Goal: Information Seeking & Learning: Learn about a topic

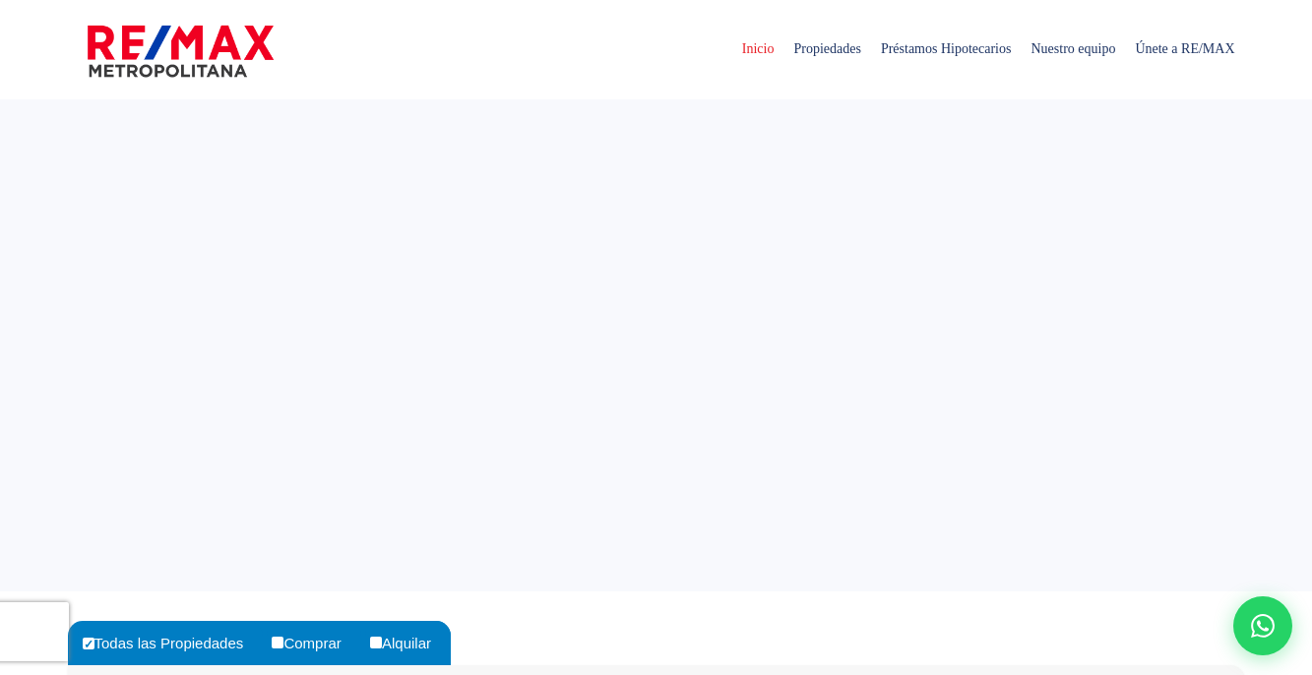
select select
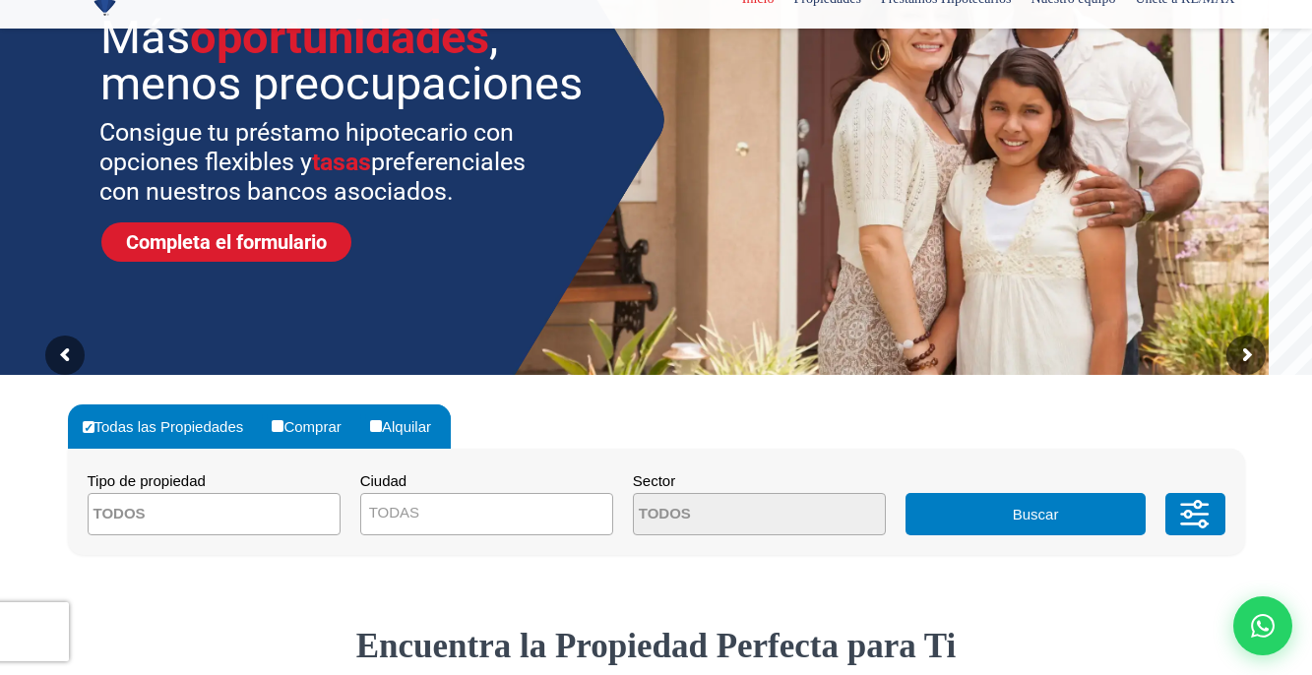
scroll to position [492, 0]
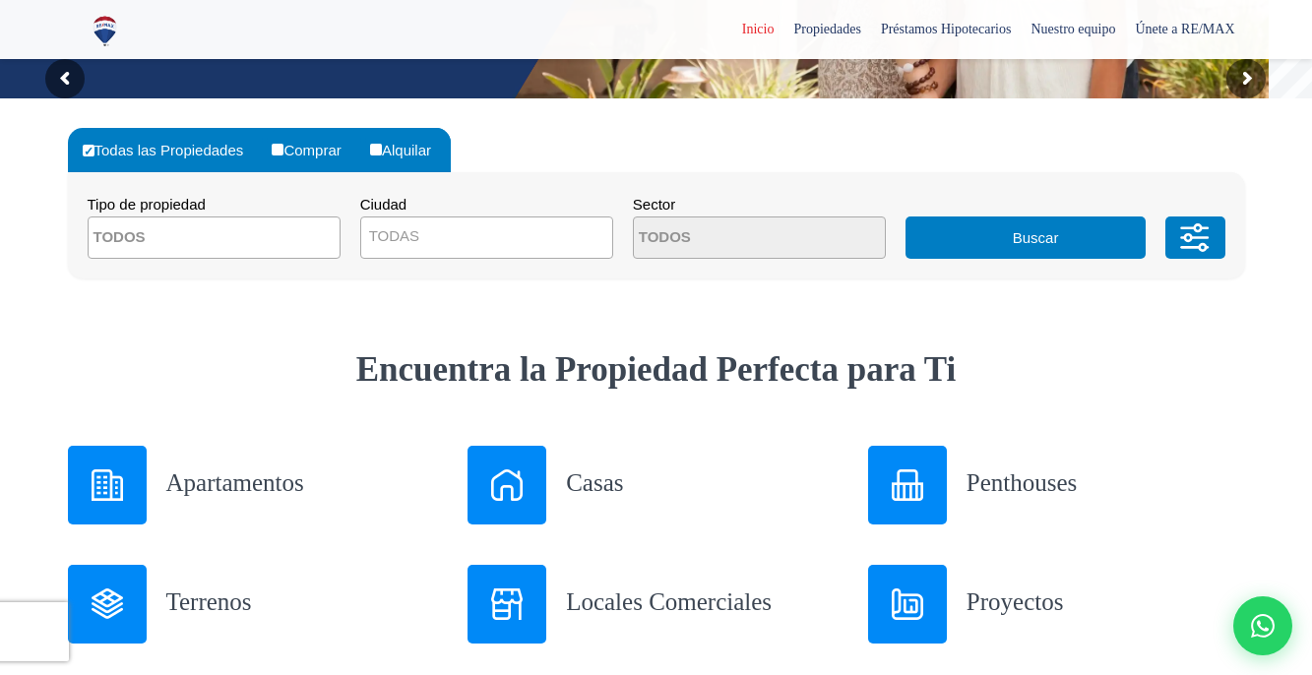
click at [578, 489] on h3 "Casas" at bounding box center [705, 482] width 278 height 34
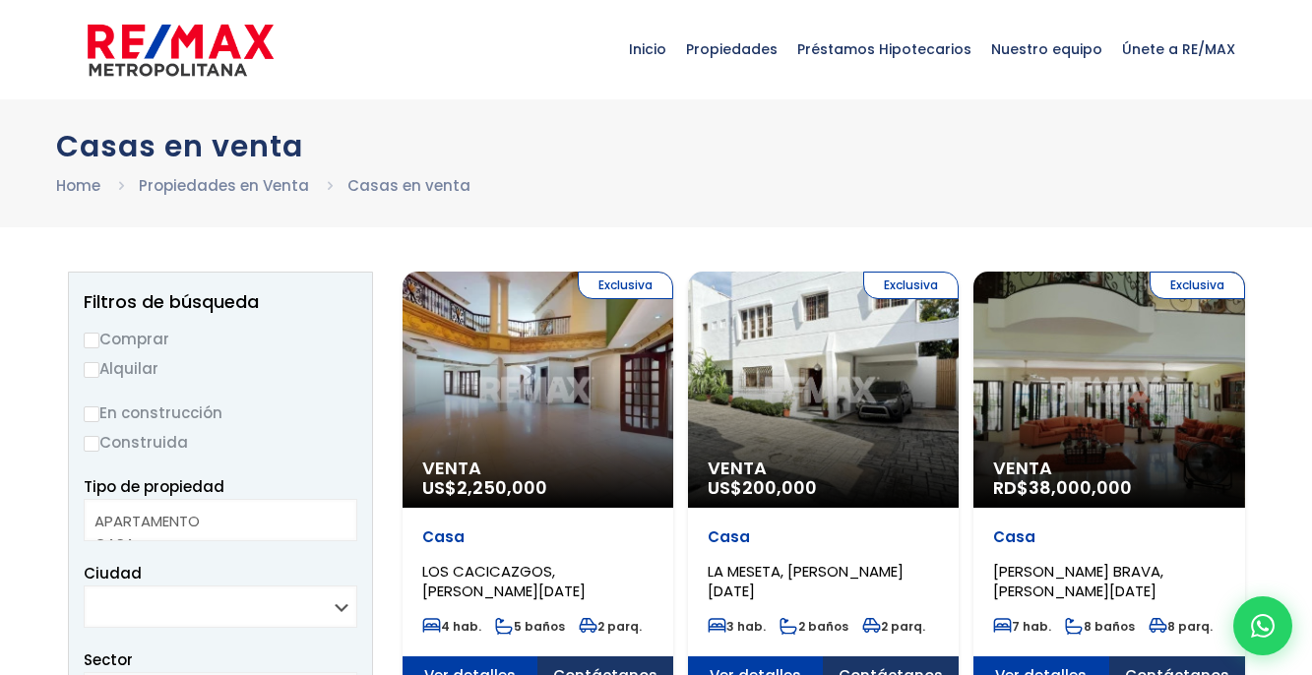
select select
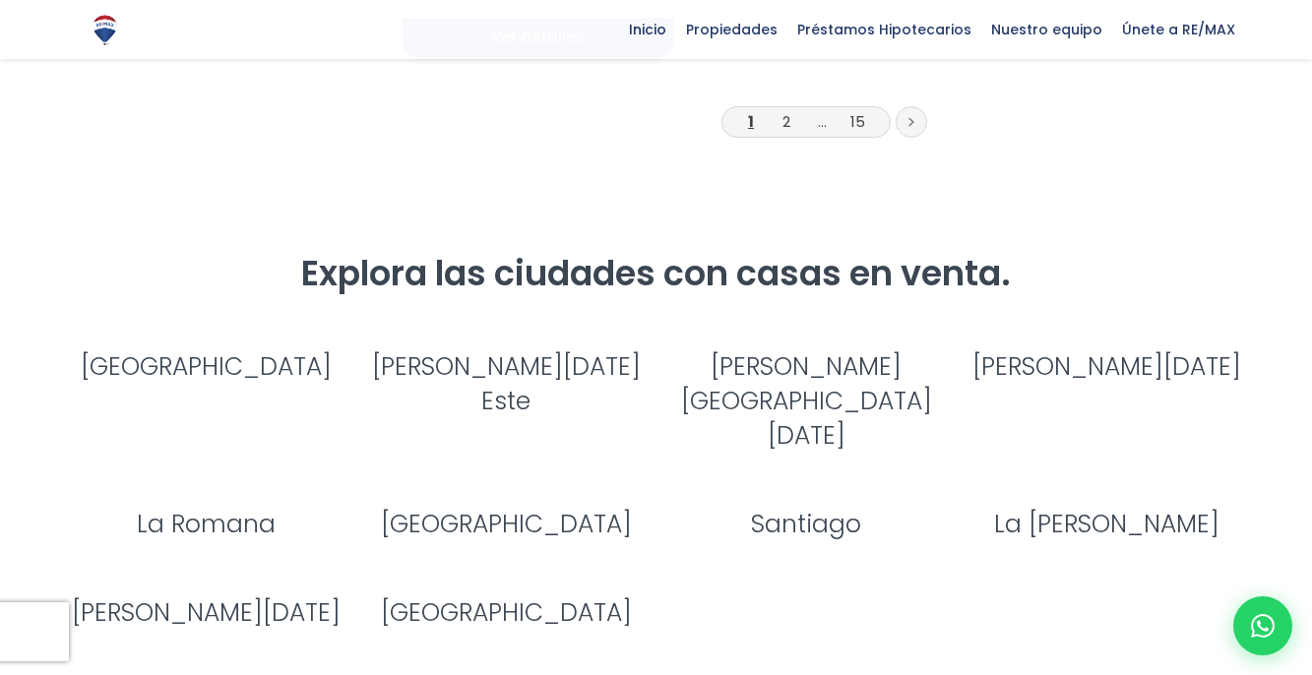
scroll to position [2952, 0]
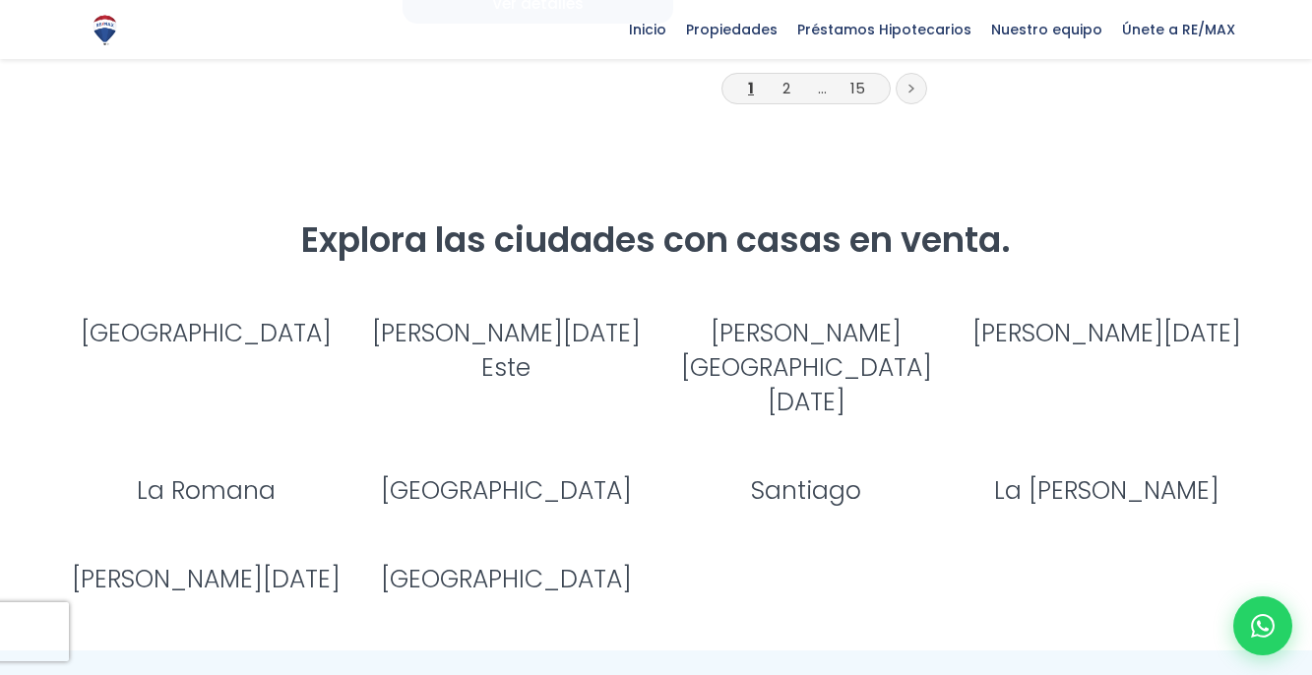
click at [527, 316] on link "Santo Domingo Este" at bounding box center [506, 350] width 269 height 69
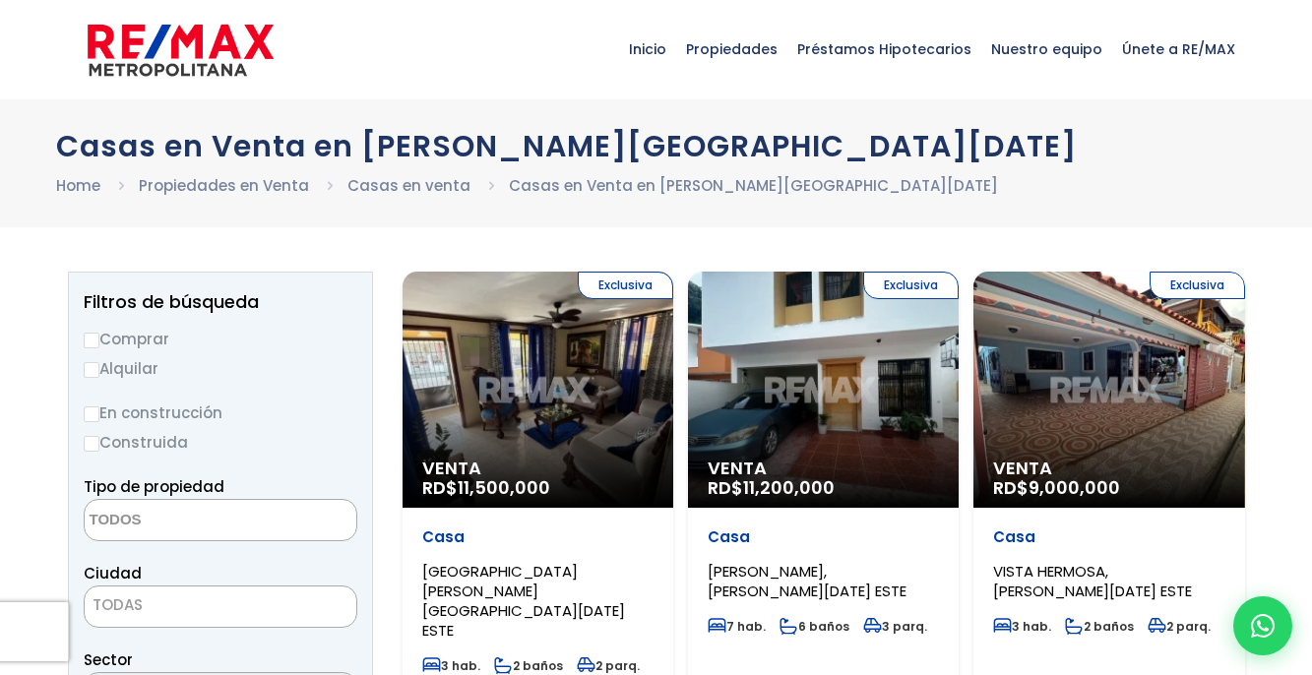
select select
click at [92, 341] on input "Comprar" at bounding box center [92, 341] width 16 height 16
radio input "true"
click at [220, 521] on textarea "Search" at bounding box center [180, 521] width 191 height 42
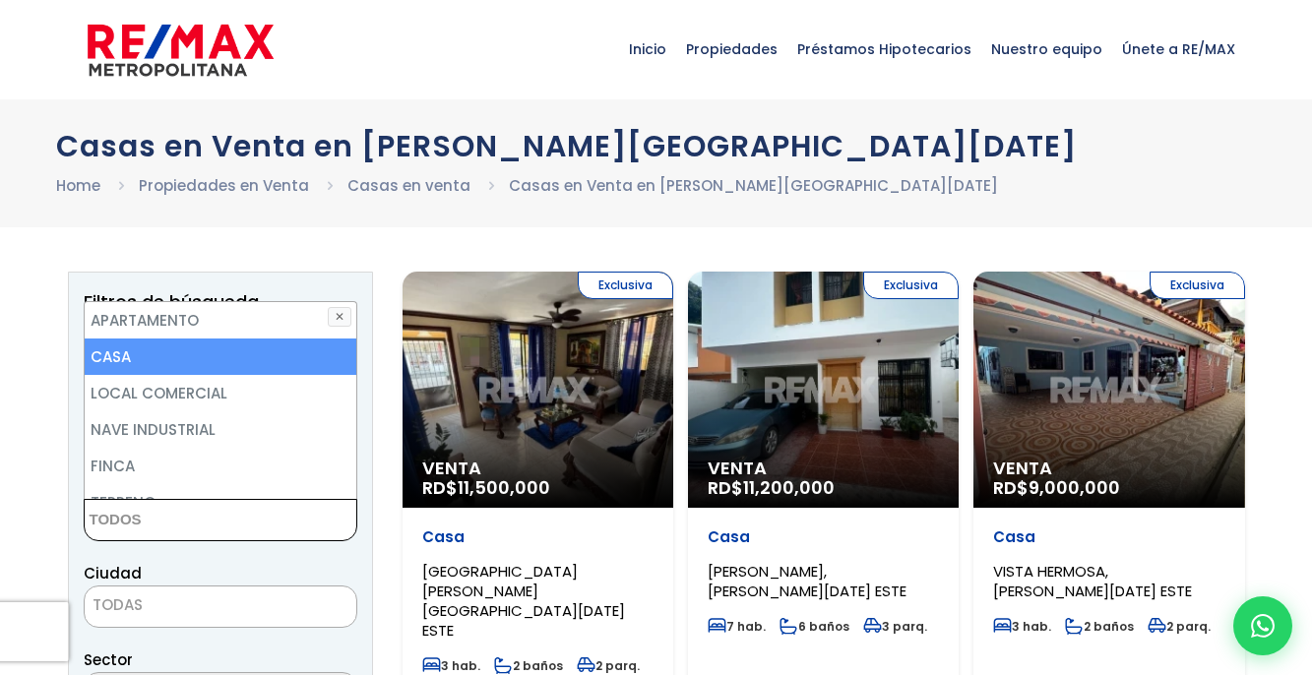
click at [227, 357] on li "CASA" at bounding box center [221, 356] width 272 height 36
select select "house"
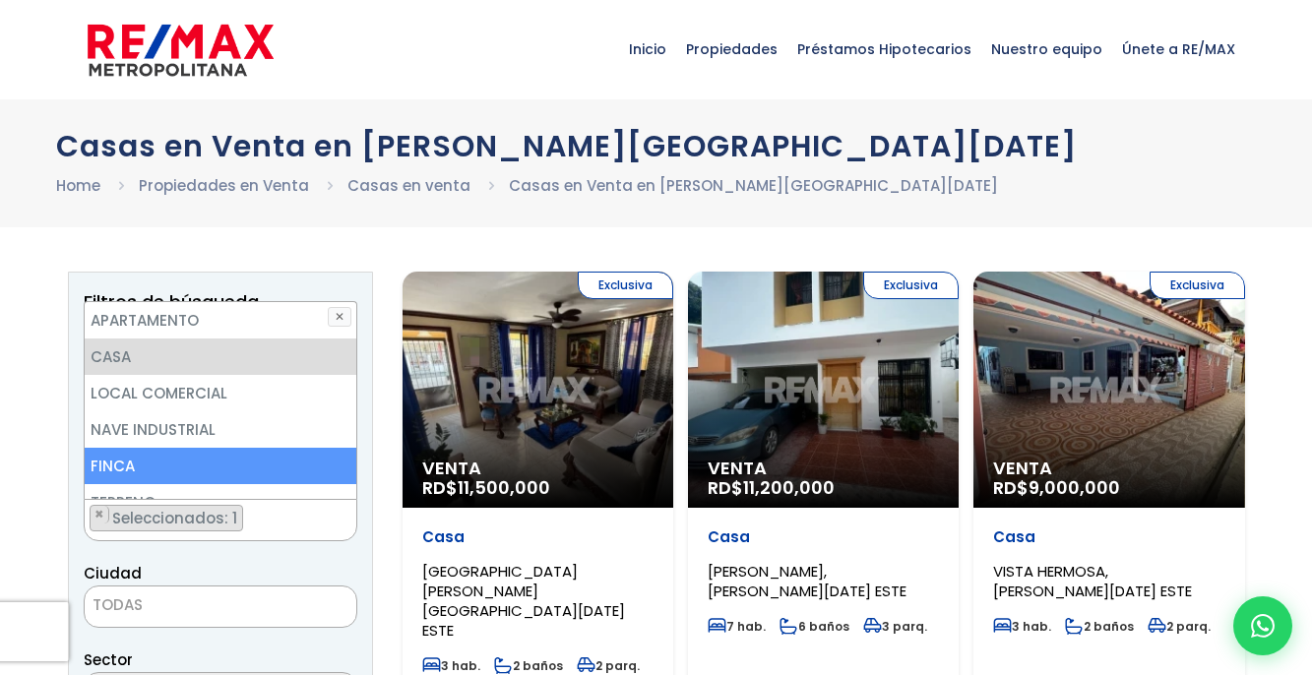
click at [166, 464] on li "FINCA" at bounding box center [221, 466] width 272 height 36
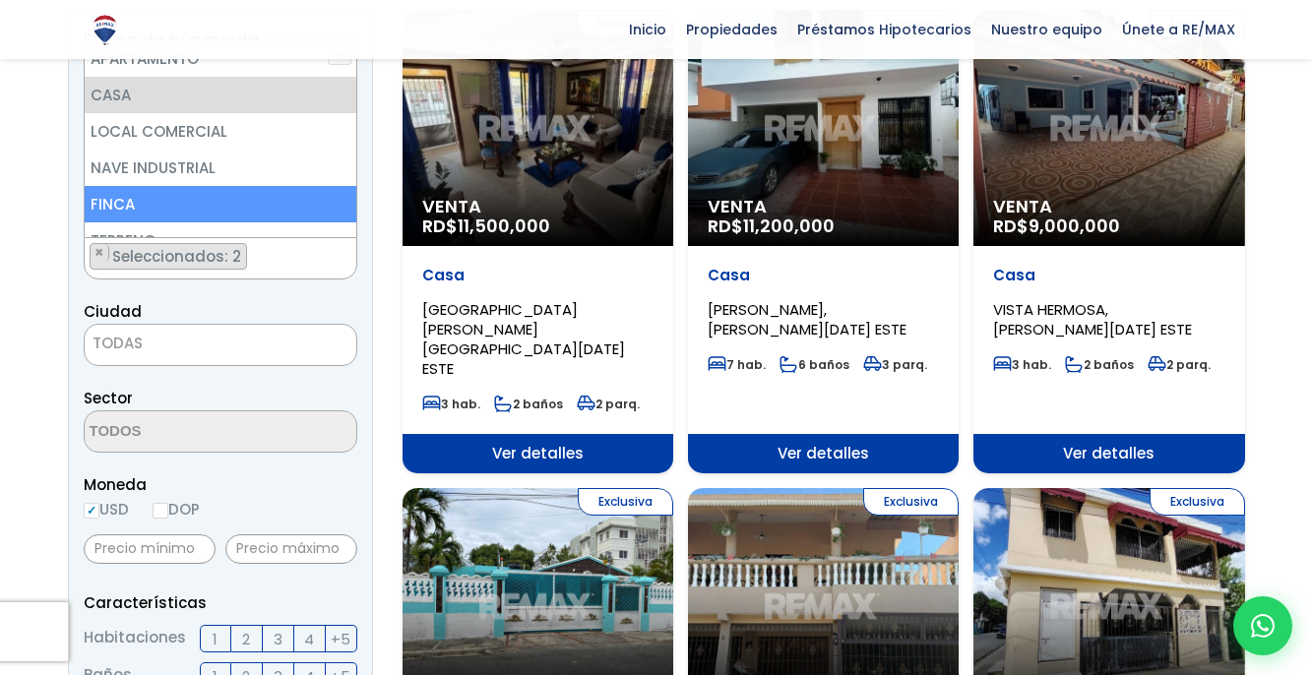
scroll to position [295, 0]
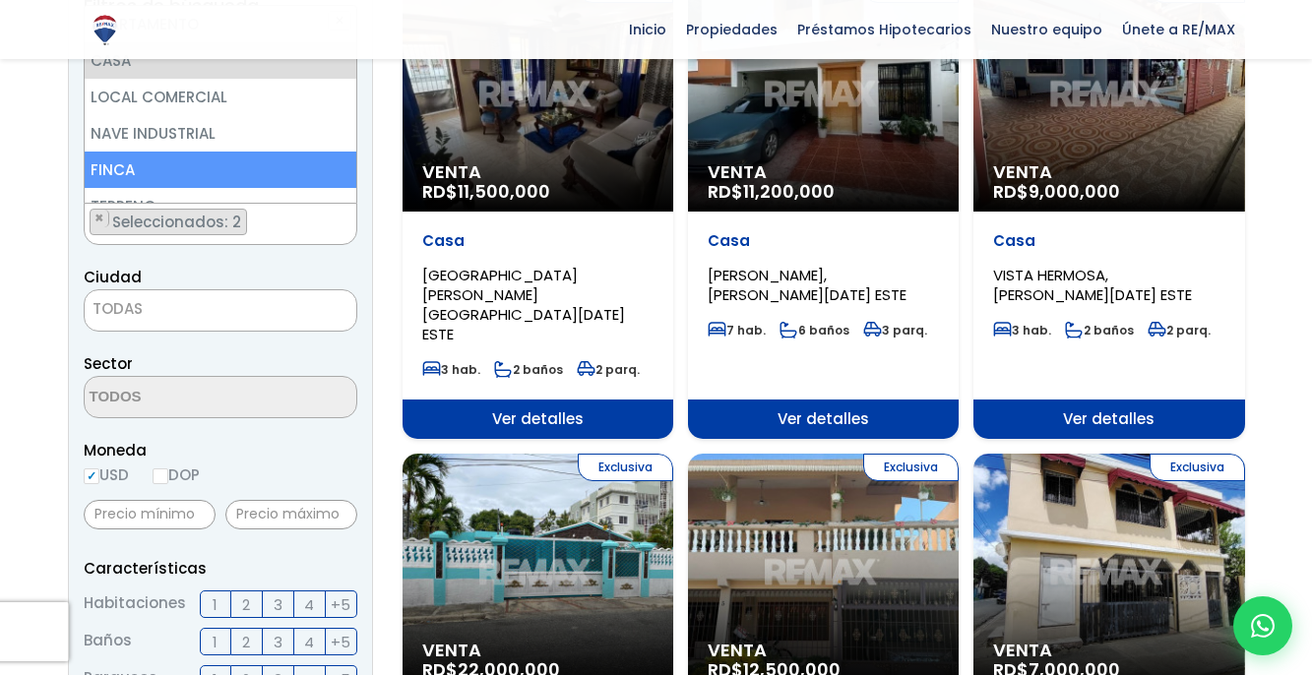
click at [162, 479] on input "DOP" at bounding box center [161, 476] width 16 height 16
radio input "true"
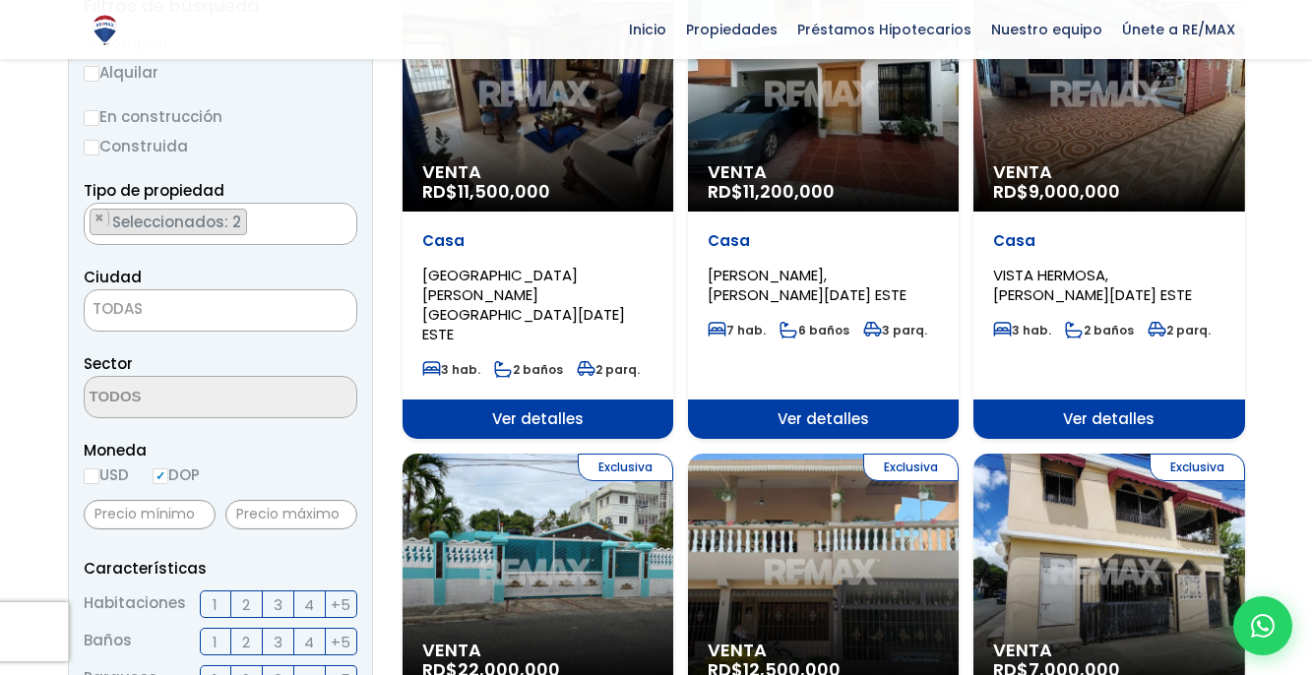
click at [150, 317] on span "TODAS" at bounding box center [221, 309] width 272 height 28
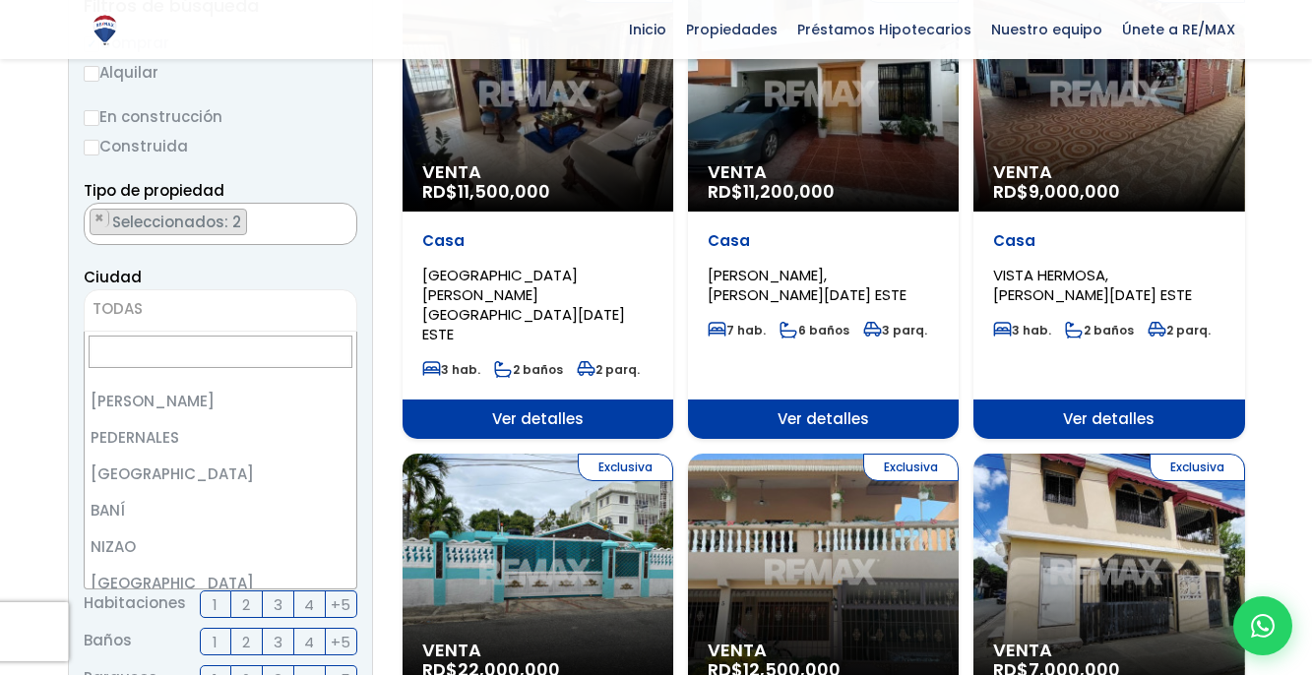
scroll to position [2932, 0]
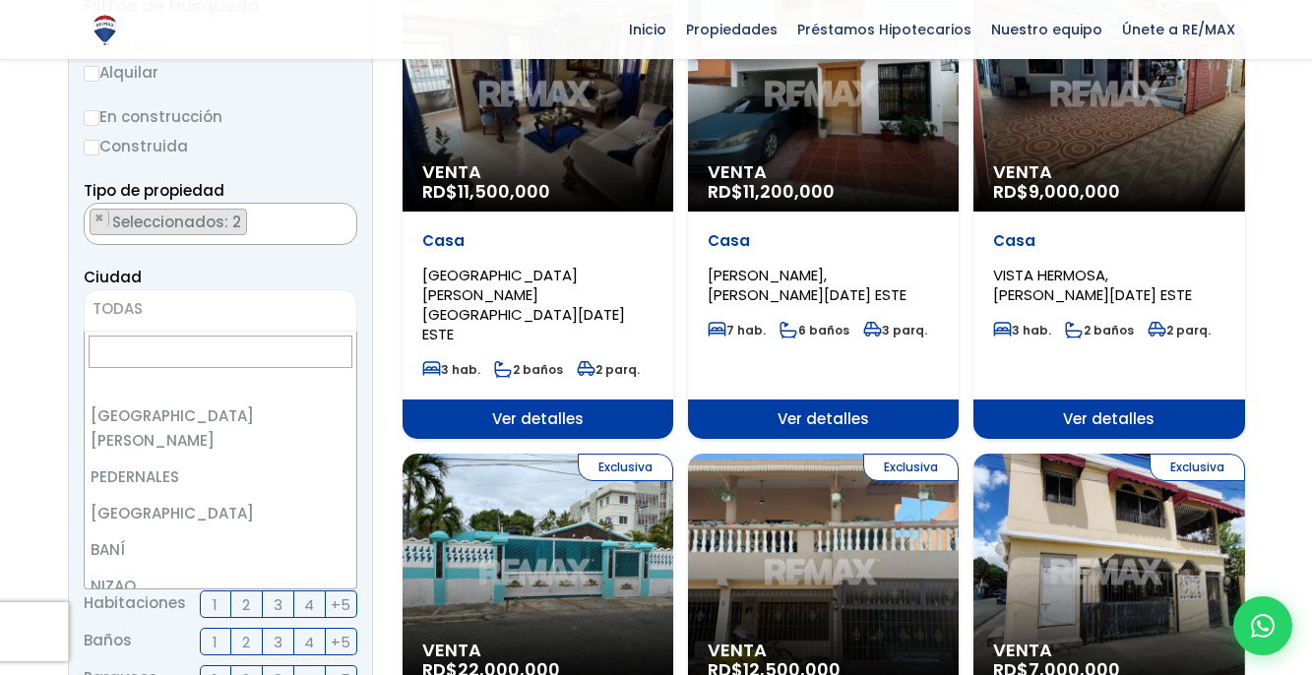
select select "81"
